Goal: Task Accomplishment & Management: Manage account settings

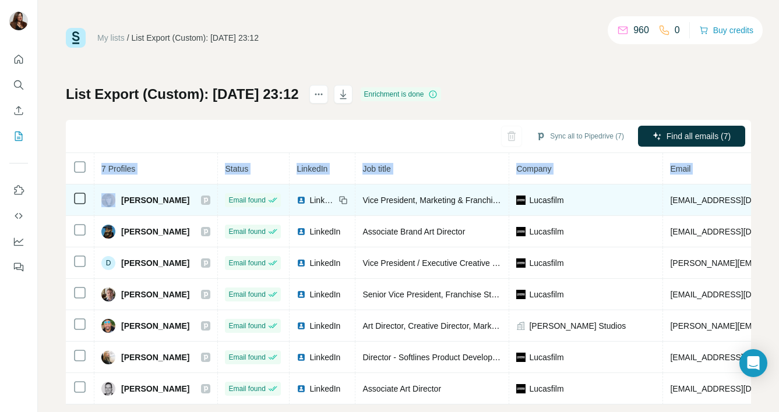
scroll to position [0, 306]
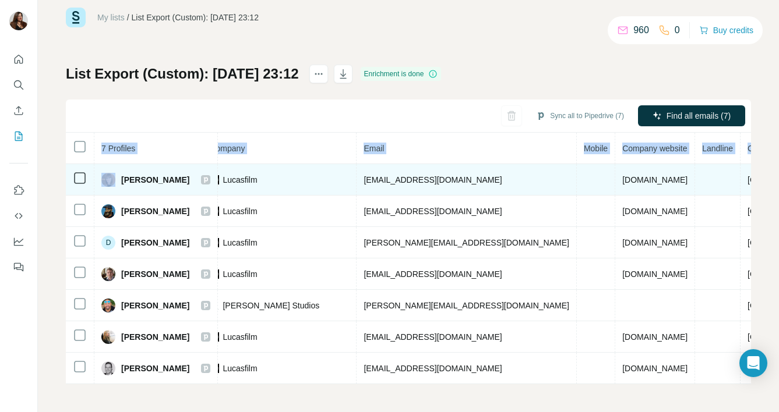
click at [122, 180] on span "Anna Yeager" at bounding box center [155, 180] width 68 height 12
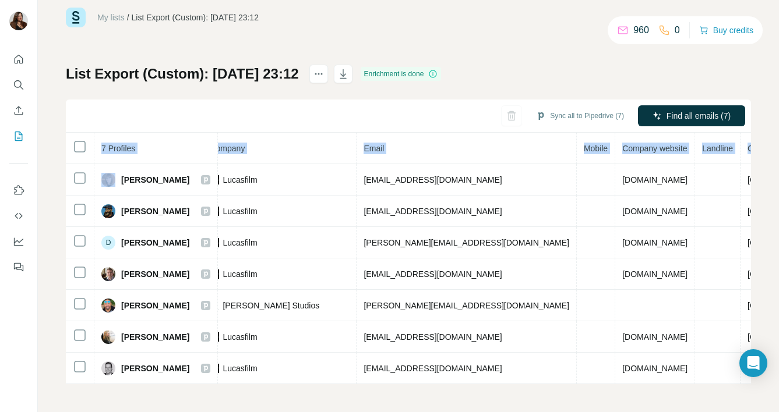
drag, startPoint x: 122, startPoint y: 180, endPoint x: 749, endPoint y: 77, distance: 635.0
click at [710, 412] on html "My lists / List Export (Custom): 21/08/2025 23:12 960 0 Buy credits List Export…" at bounding box center [389, 206] width 779 height 412
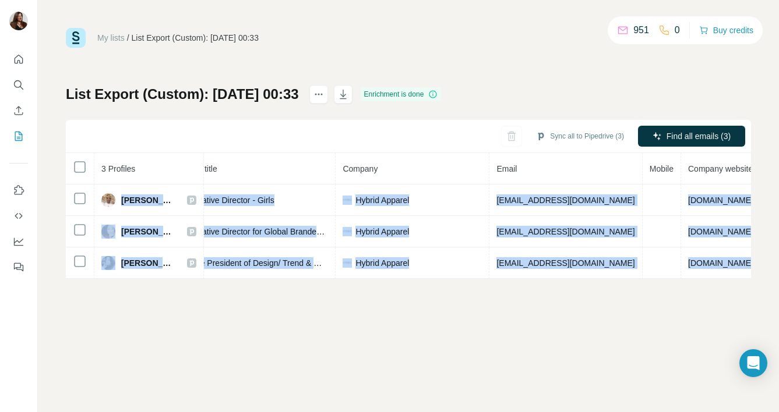
scroll to position [0, 249]
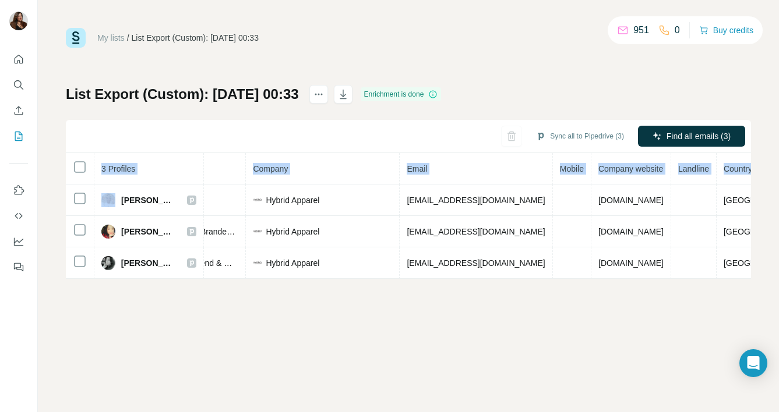
drag, startPoint x: 122, startPoint y: 200, endPoint x: 754, endPoint y: 267, distance: 636.0
click at [754, 267] on div "My lists / List Export (Custom): 15/08/2025 00:33 951 0 Buy credits List Export…" at bounding box center [408, 206] width 741 height 412
copy table "3 Profiles Status LinkedIn Job title Company Email Mobile Company website Landl…"
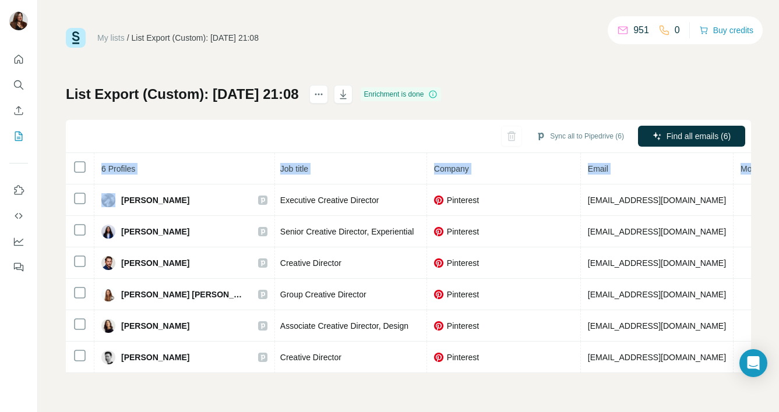
scroll to position [0, 287]
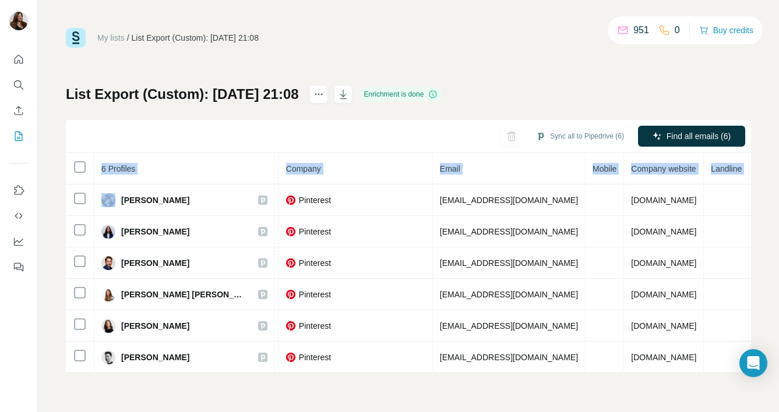
drag, startPoint x: 121, startPoint y: 199, endPoint x: 791, endPoint y: 374, distance: 692.3
click at [778, 374] on html "My lists / List Export (Custom): 21/08/2025 21:08 951 0 Buy credits List Export…" at bounding box center [389, 206] width 779 height 412
copy table "6 Profiles Status LinkedIn Job title Company Email Mobile Company website Landl…"
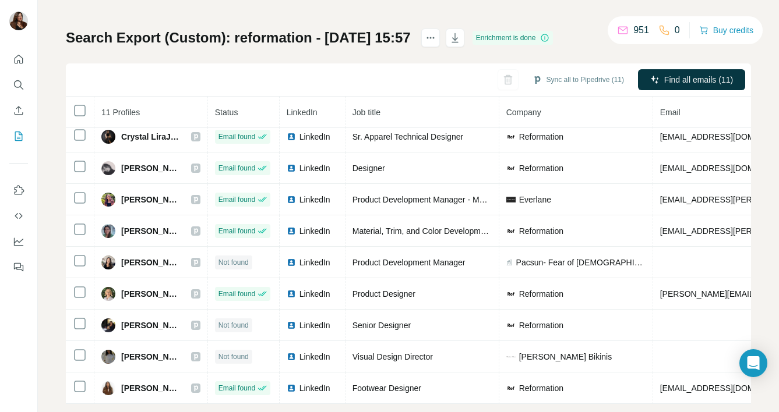
scroll to position [76, 0]
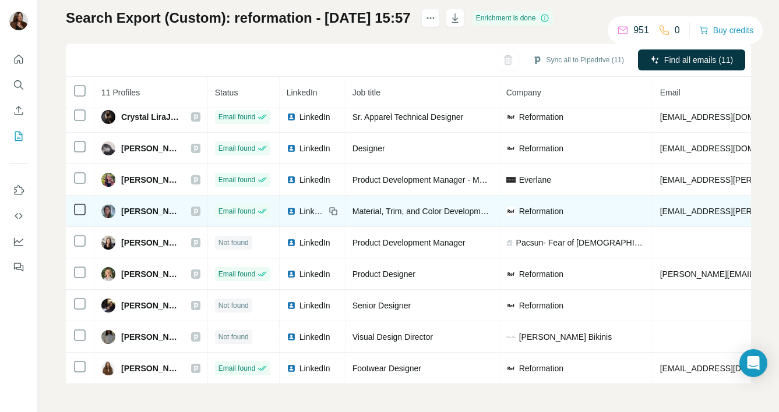
click at [123, 210] on span "Jenni Struthers" at bounding box center [150, 212] width 58 height 12
drag, startPoint x: 123, startPoint y: 210, endPoint x: 149, endPoint y: 213, distance: 25.2
click at [149, 213] on span "Jenni Struthers" at bounding box center [150, 212] width 58 height 12
copy span "Jenni Struthers"
